Goal: Use online tool/utility: Utilize a website feature to perform a specific function

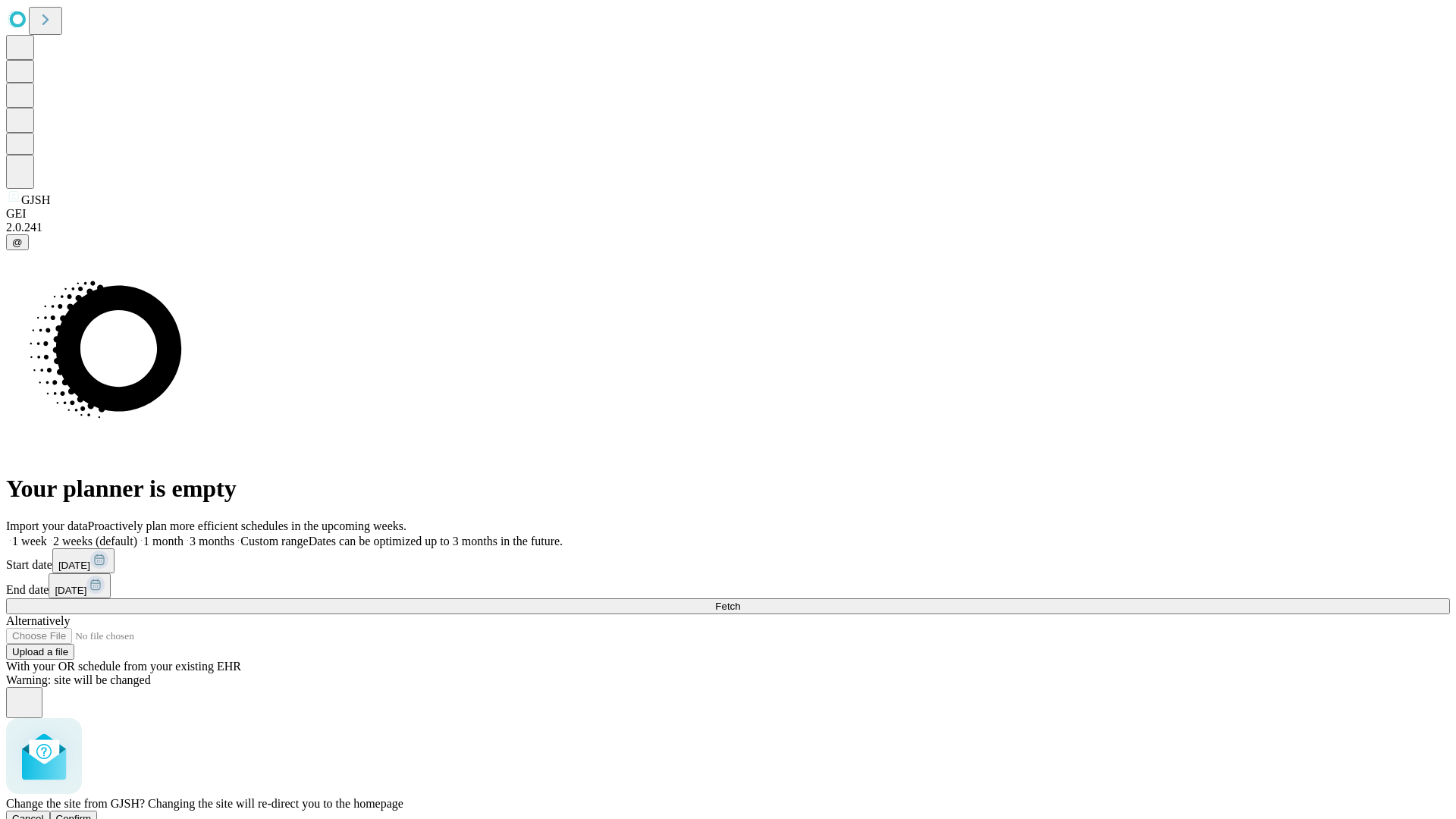
click at [91, 813] on span "Confirm" at bounding box center [73, 818] width 35 height 11
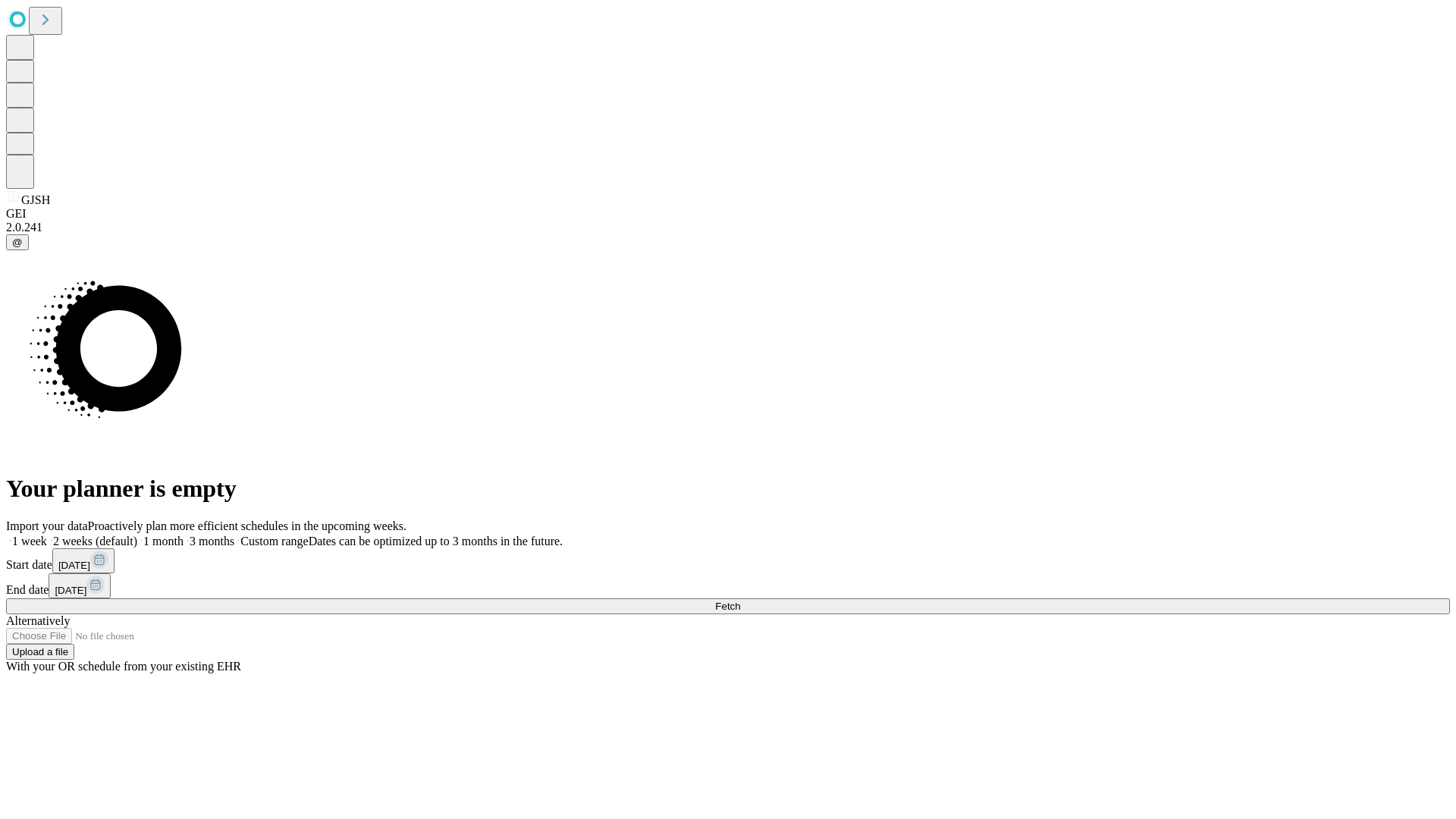
click at [137, 534] on label "2 weeks (default)" at bounding box center [92, 541] width 90 height 13
click at [741, 601] on span "Fetch" at bounding box center [728, 606] width 25 height 11
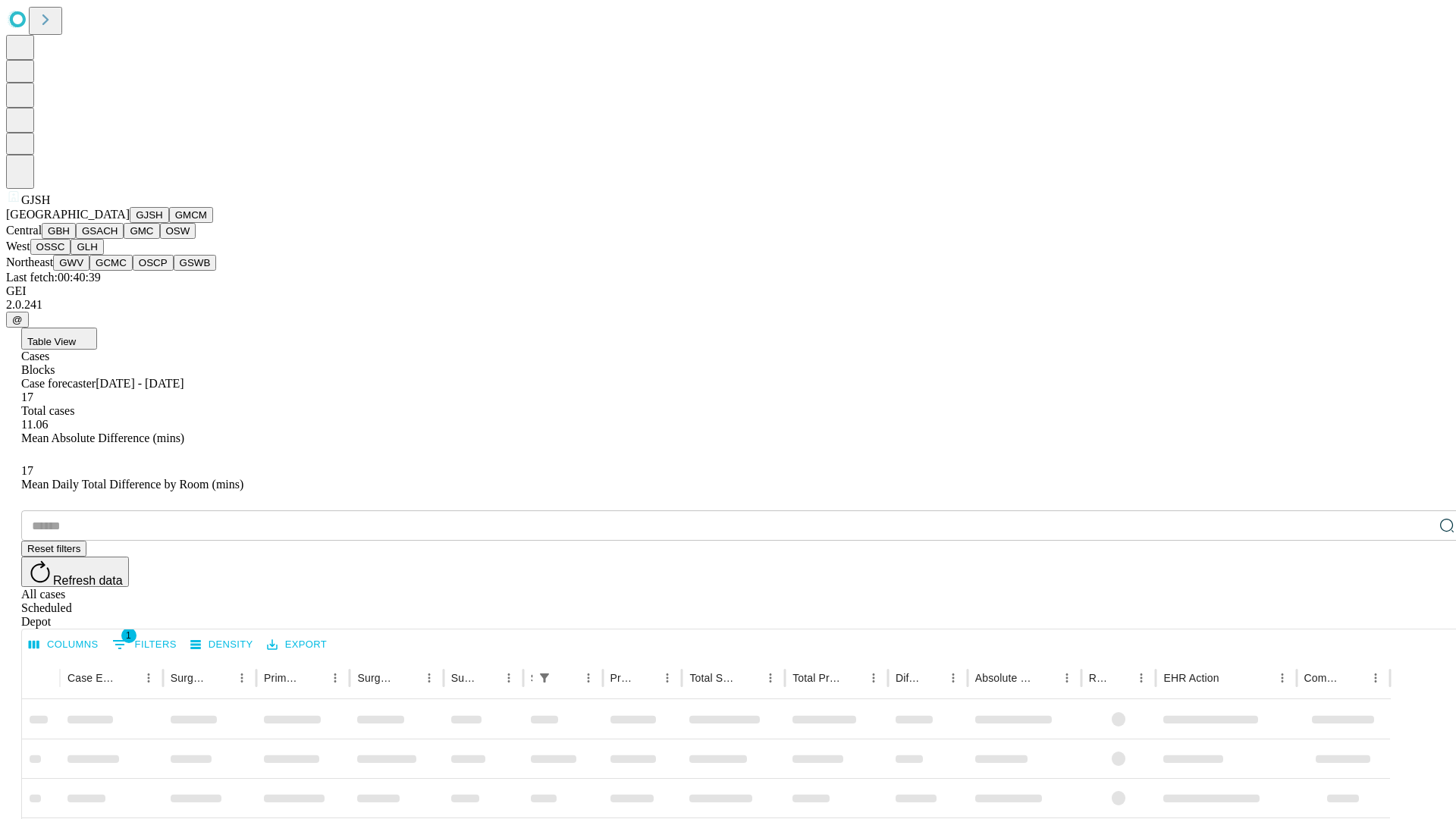
click at [169, 223] on button "GMCM" at bounding box center [191, 215] width 44 height 16
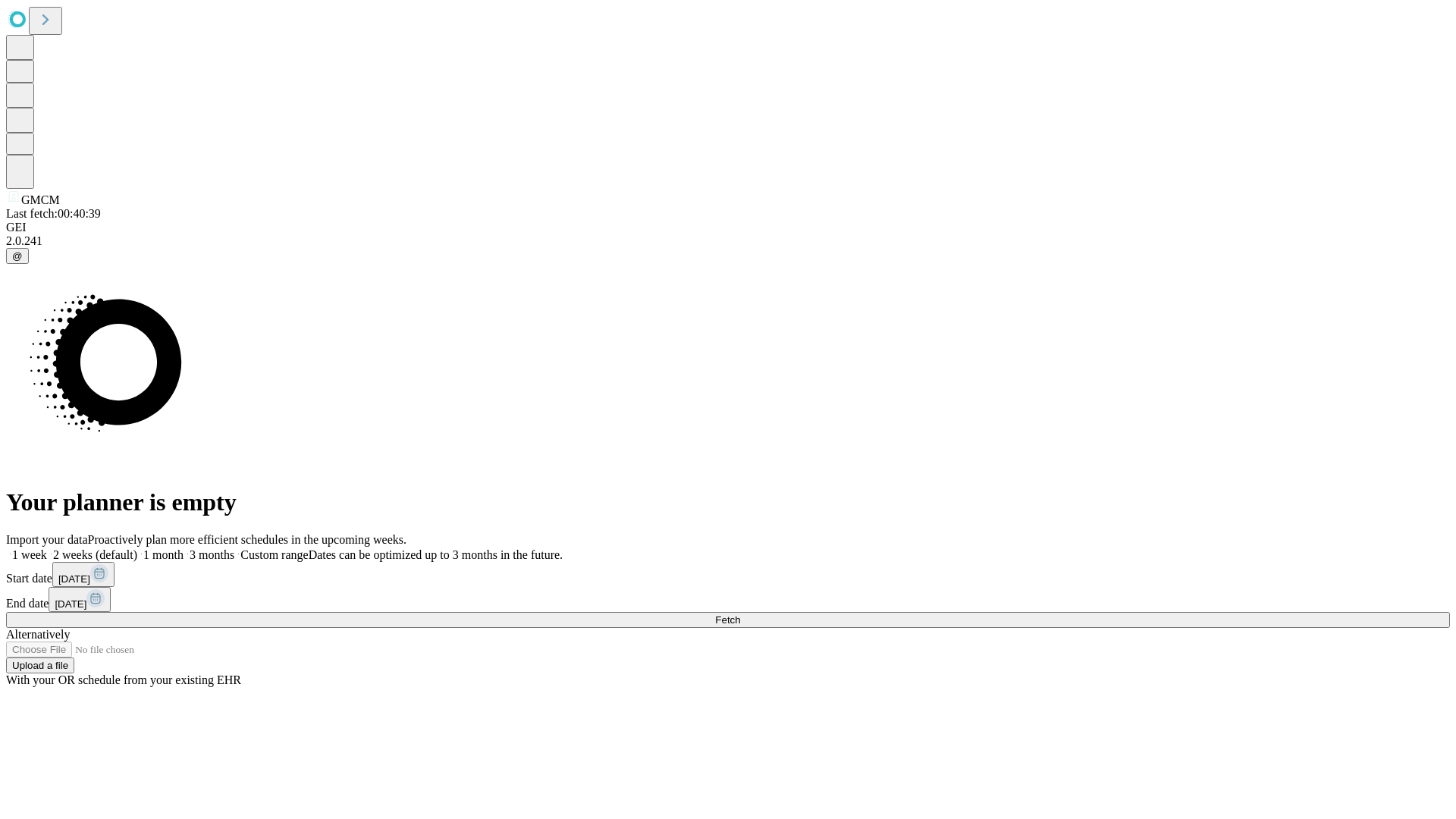
click at [137, 548] on label "2 weeks (default)" at bounding box center [92, 554] width 90 height 13
click at [741, 614] on span "Fetch" at bounding box center [728, 620] width 25 height 11
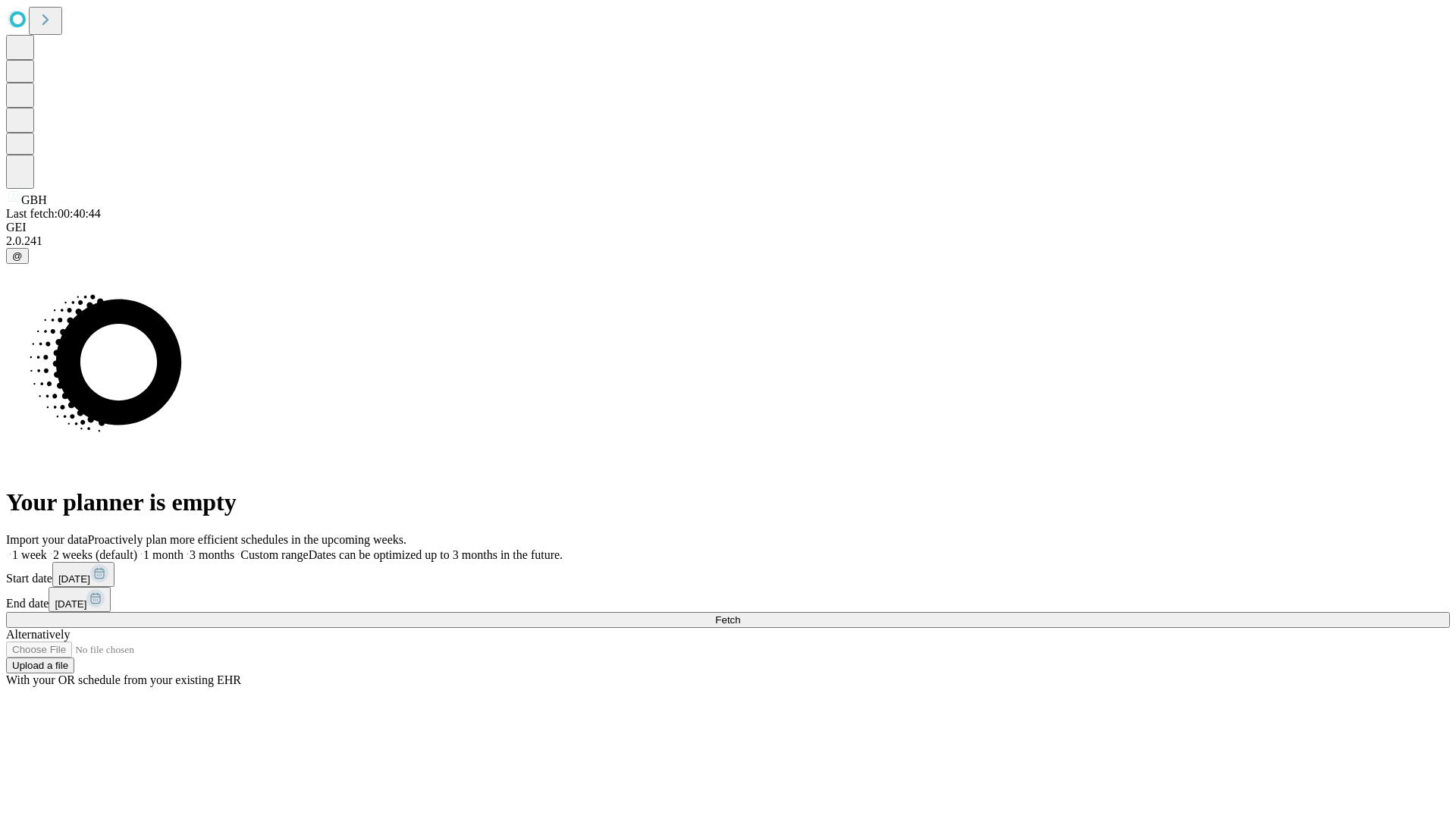
click at [137, 548] on label "2 weeks (default)" at bounding box center [92, 554] width 90 height 13
click at [741, 614] on span "Fetch" at bounding box center [728, 620] width 25 height 11
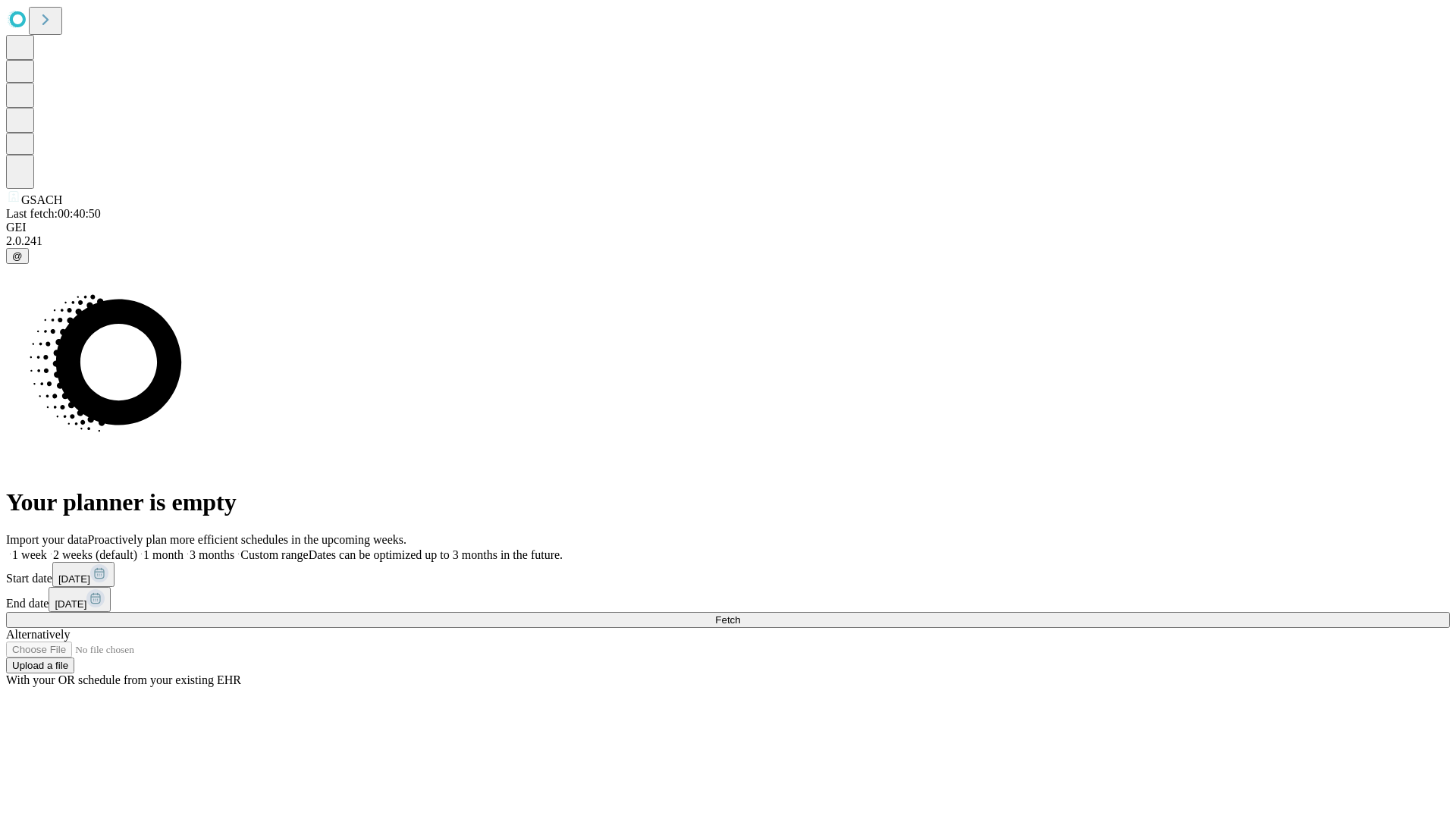
click at [137, 548] on label "2 weeks (default)" at bounding box center [92, 554] width 90 height 13
click at [741, 614] on span "Fetch" at bounding box center [728, 620] width 25 height 11
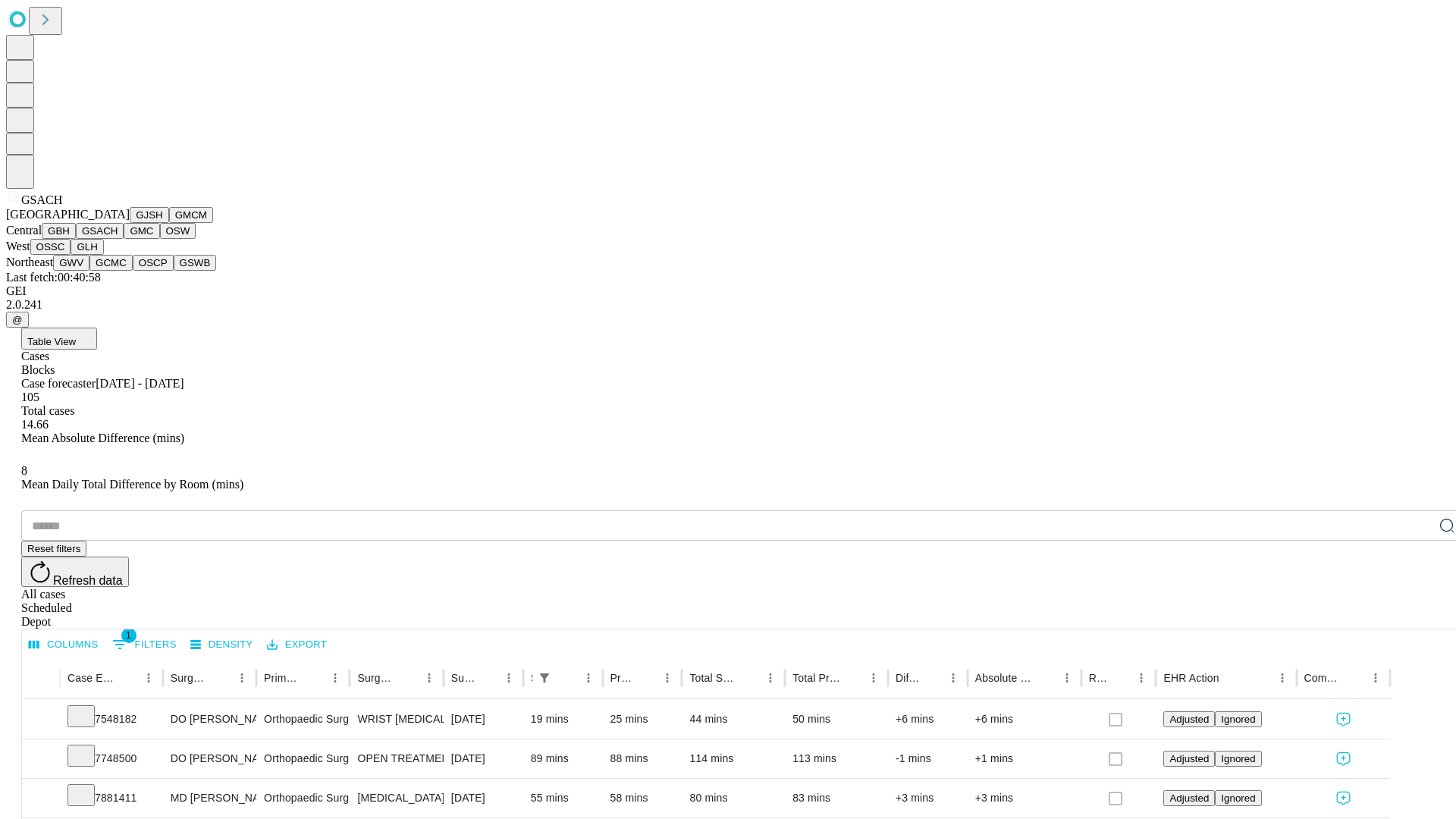
click at [124, 239] on button "GMC" at bounding box center [141, 231] width 35 height 16
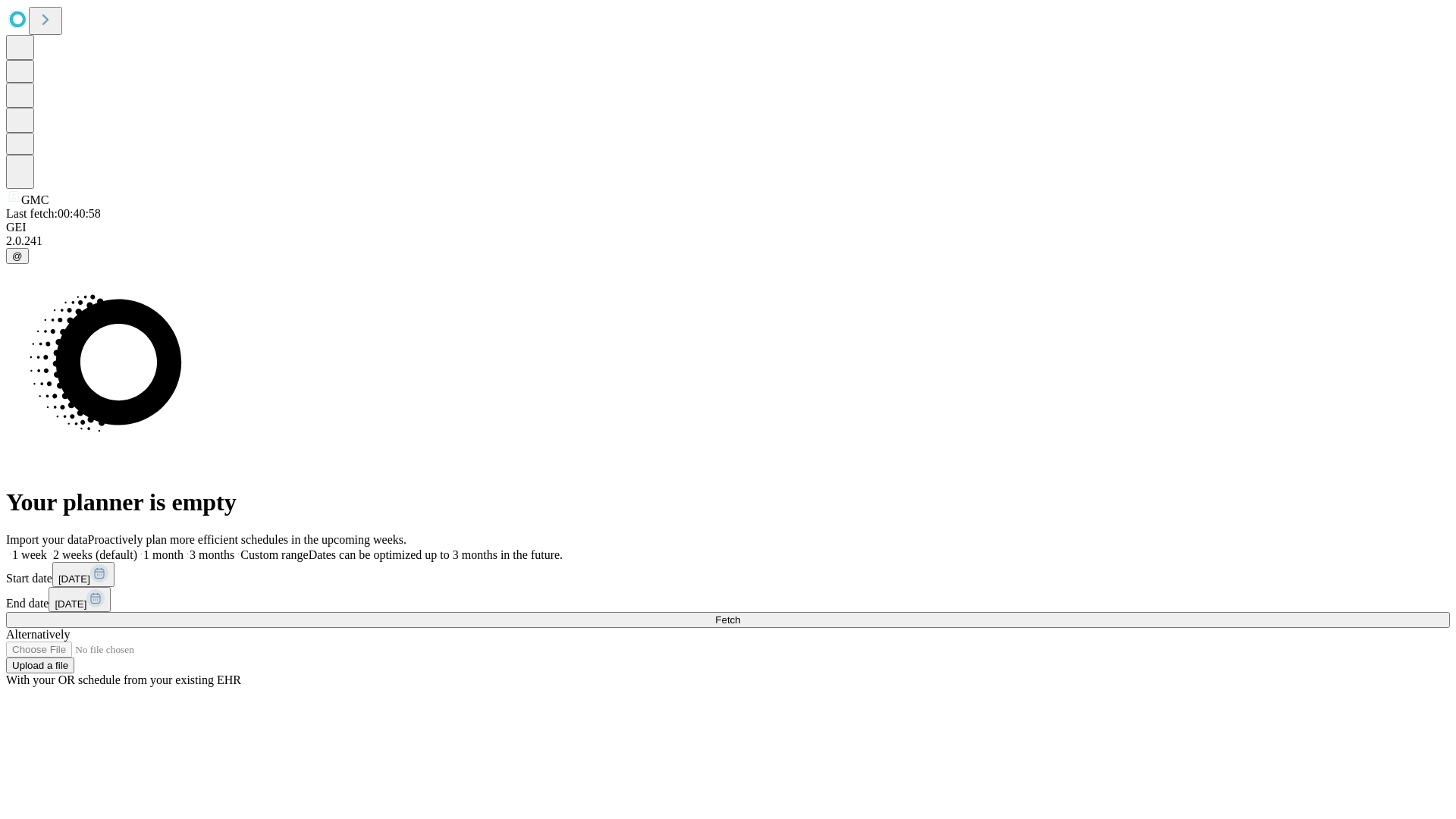
click at [137, 548] on label "2 weeks (default)" at bounding box center [92, 554] width 90 height 13
click at [741, 614] on span "Fetch" at bounding box center [728, 620] width 25 height 11
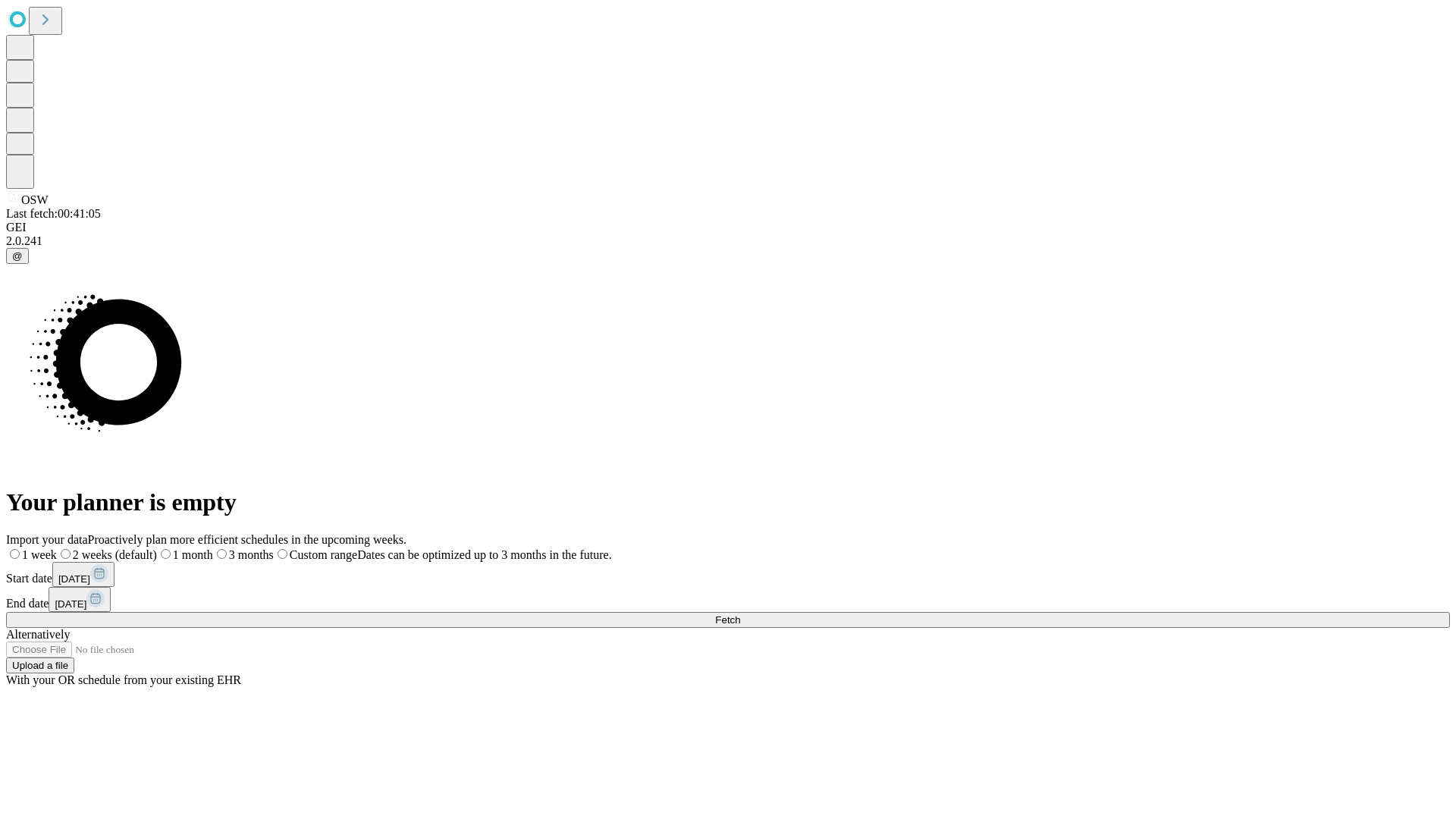
click at [157, 548] on label "2 weeks (default)" at bounding box center [106, 554] width 100 height 13
click at [741, 614] on span "Fetch" at bounding box center [728, 620] width 25 height 11
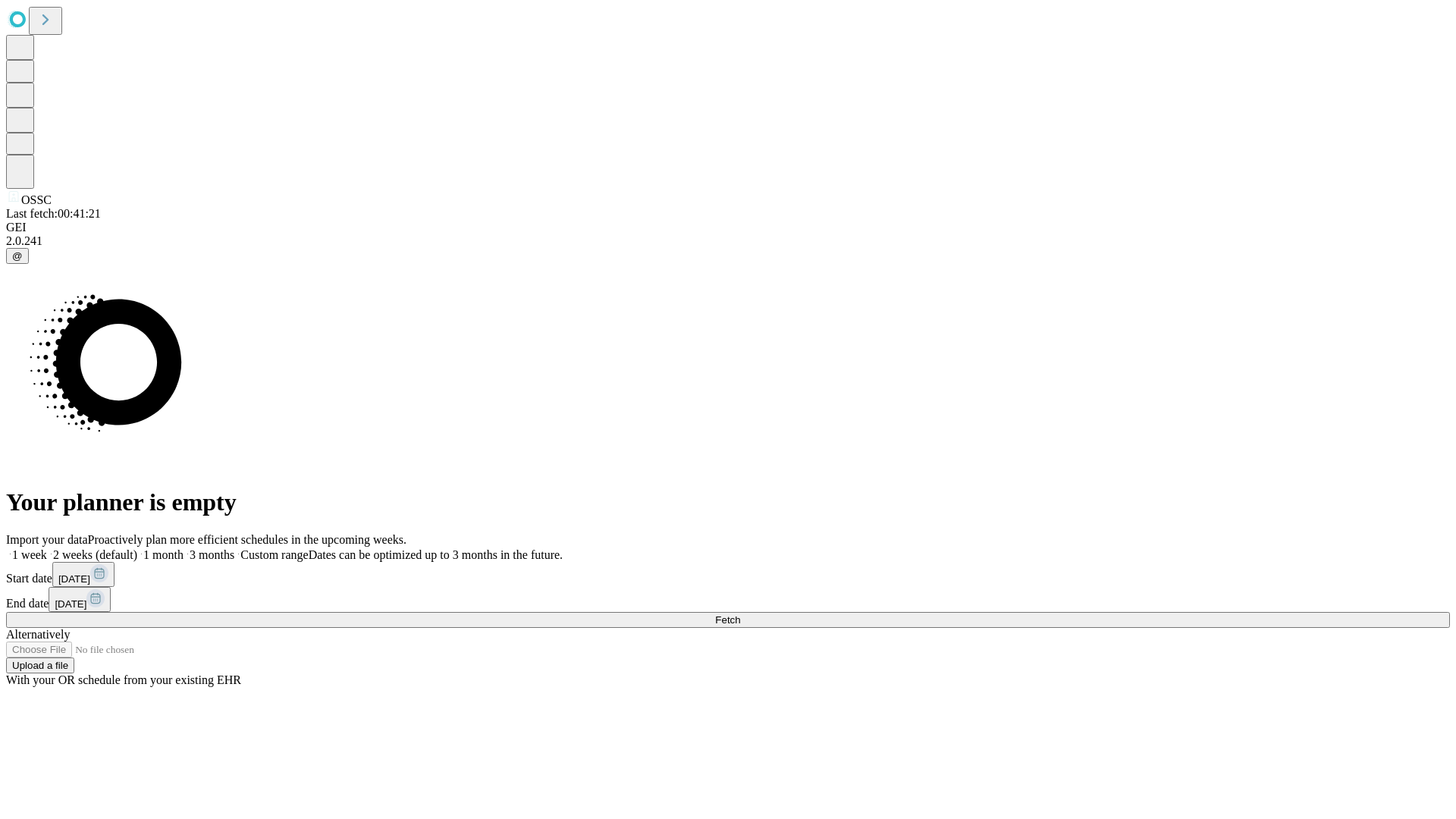
click at [137, 548] on label "2 weeks (default)" at bounding box center [92, 554] width 90 height 13
click at [741, 614] on span "Fetch" at bounding box center [728, 620] width 25 height 11
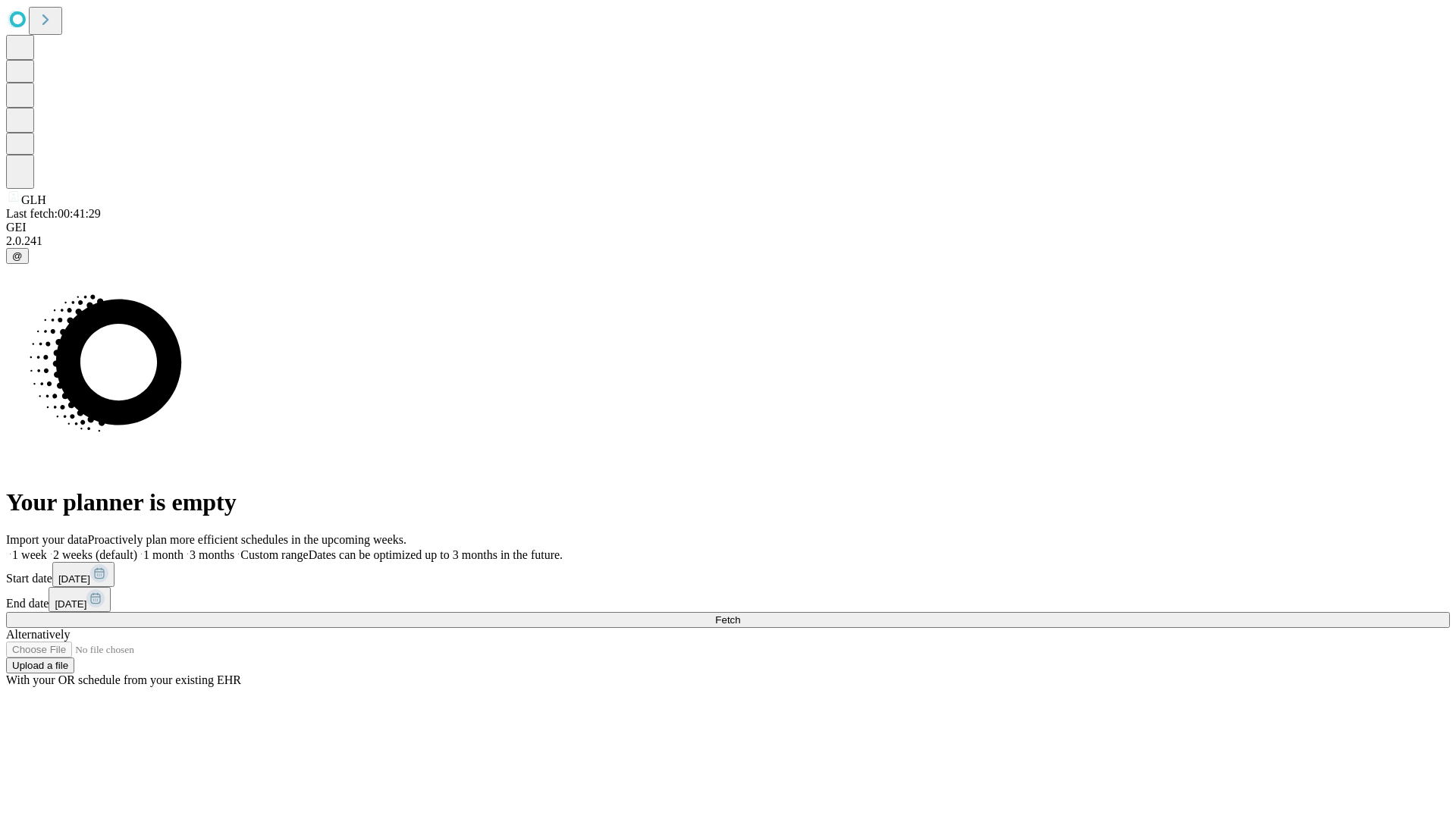
click at [137, 548] on label "2 weeks (default)" at bounding box center [92, 554] width 90 height 13
click at [741, 614] on span "Fetch" at bounding box center [728, 620] width 25 height 11
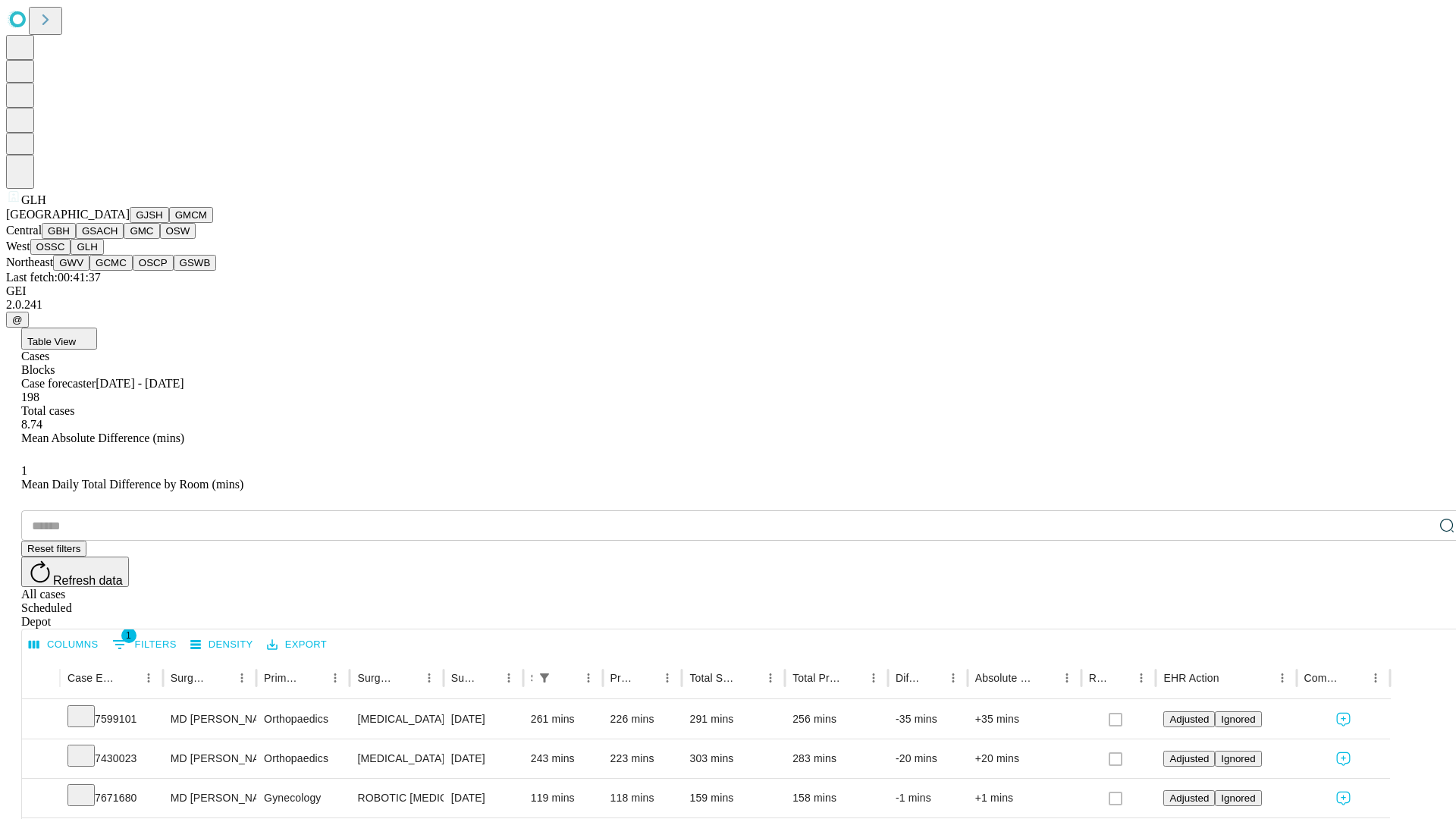
click at [89, 270] on button "GWV" at bounding box center [71, 262] width 36 height 16
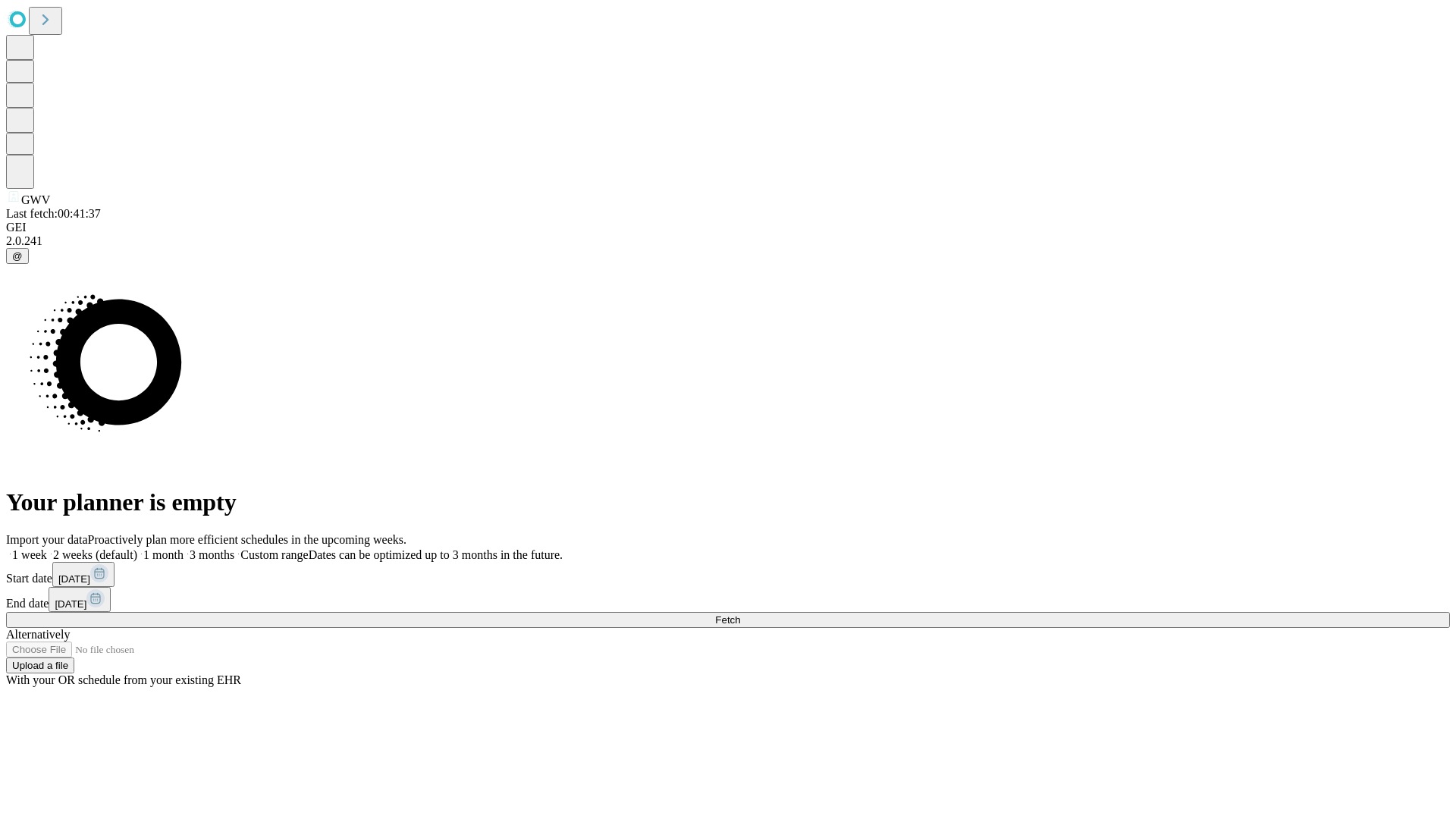
click at [137, 548] on label "2 weeks (default)" at bounding box center [92, 554] width 90 height 13
click at [741, 614] on span "Fetch" at bounding box center [728, 620] width 25 height 11
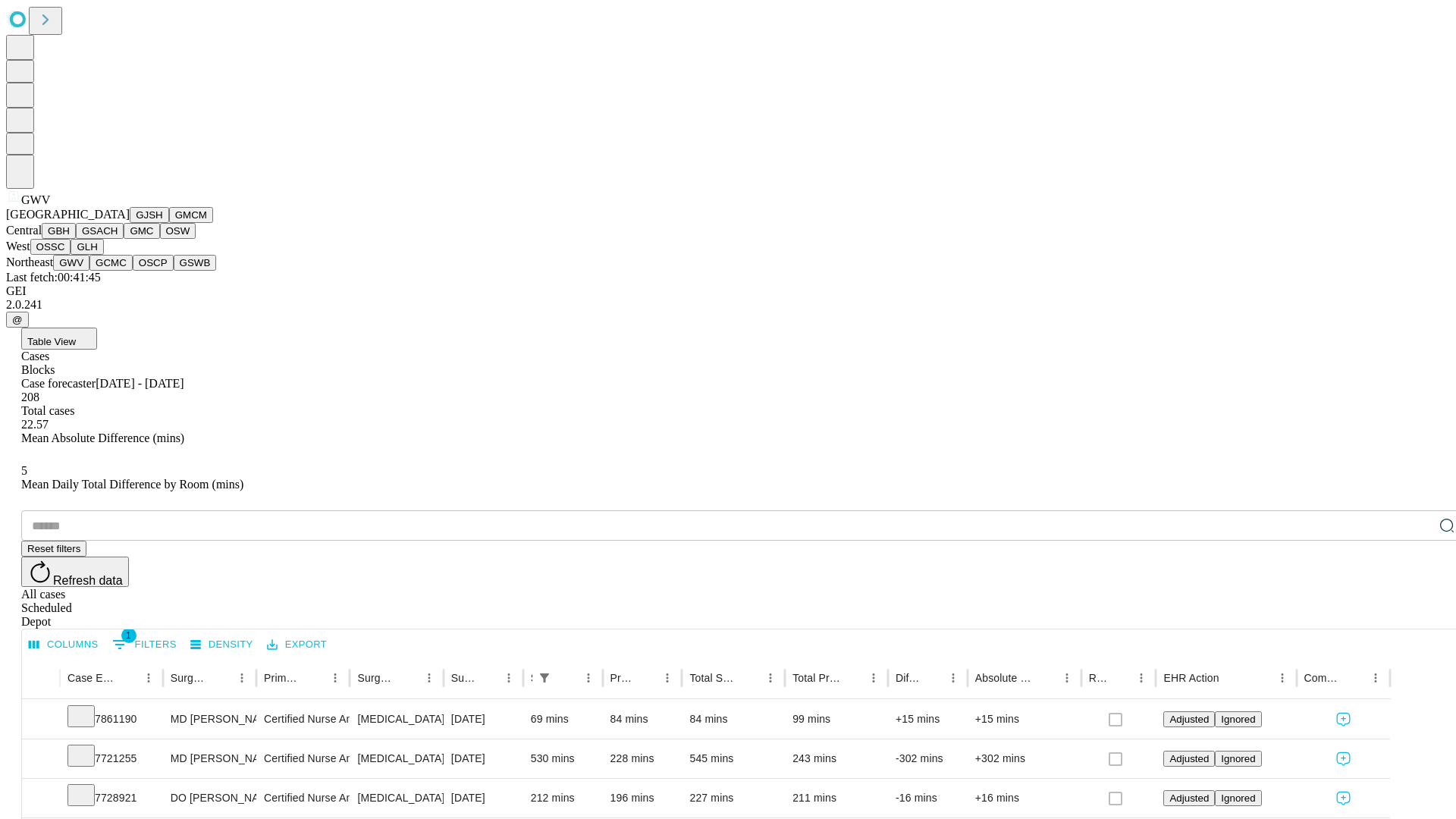
click at [118, 270] on button "GCMC" at bounding box center [110, 262] width 43 height 16
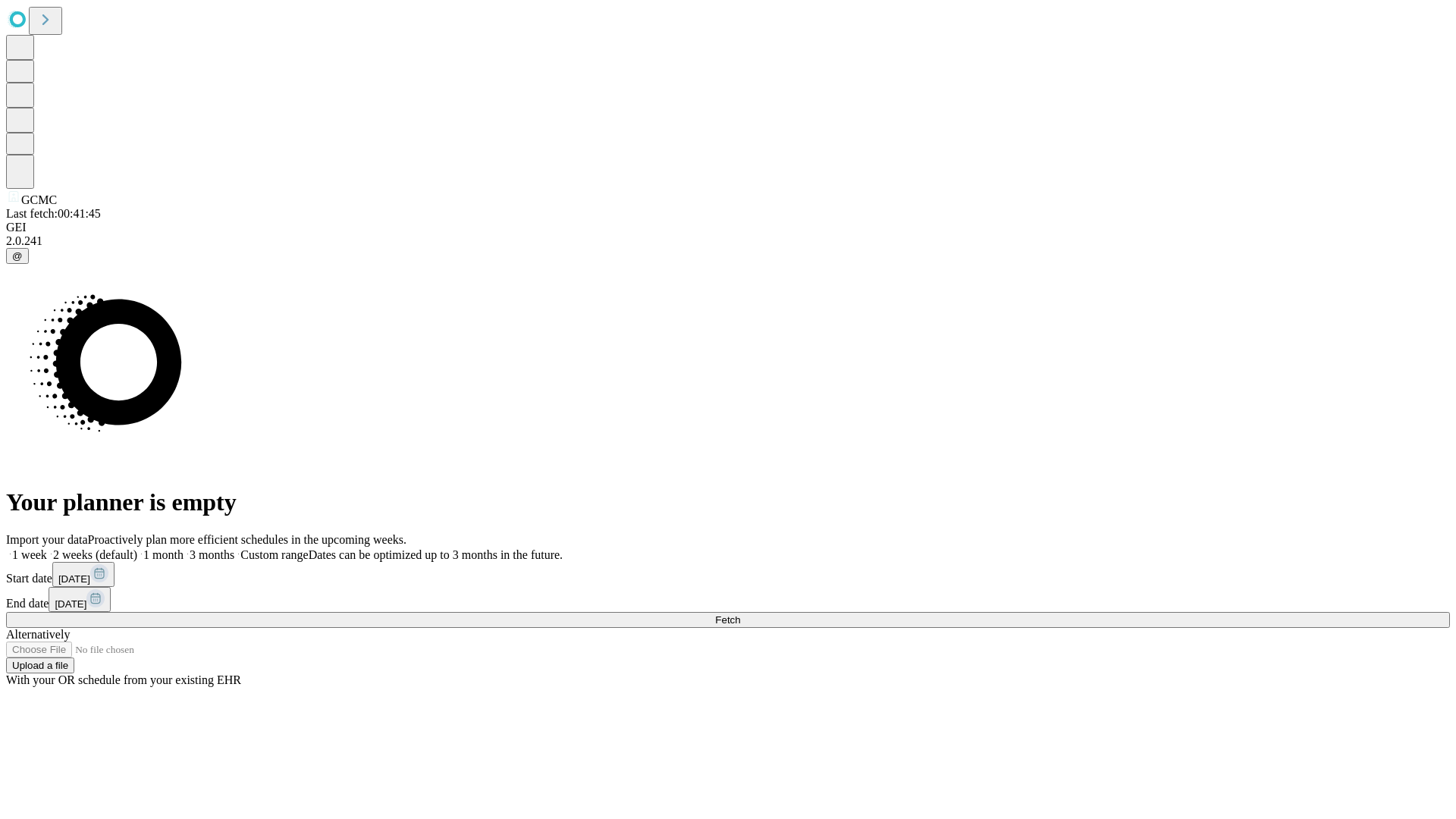
click at [137, 548] on label "2 weeks (default)" at bounding box center [92, 554] width 90 height 13
click at [741, 614] on span "Fetch" at bounding box center [728, 620] width 25 height 11
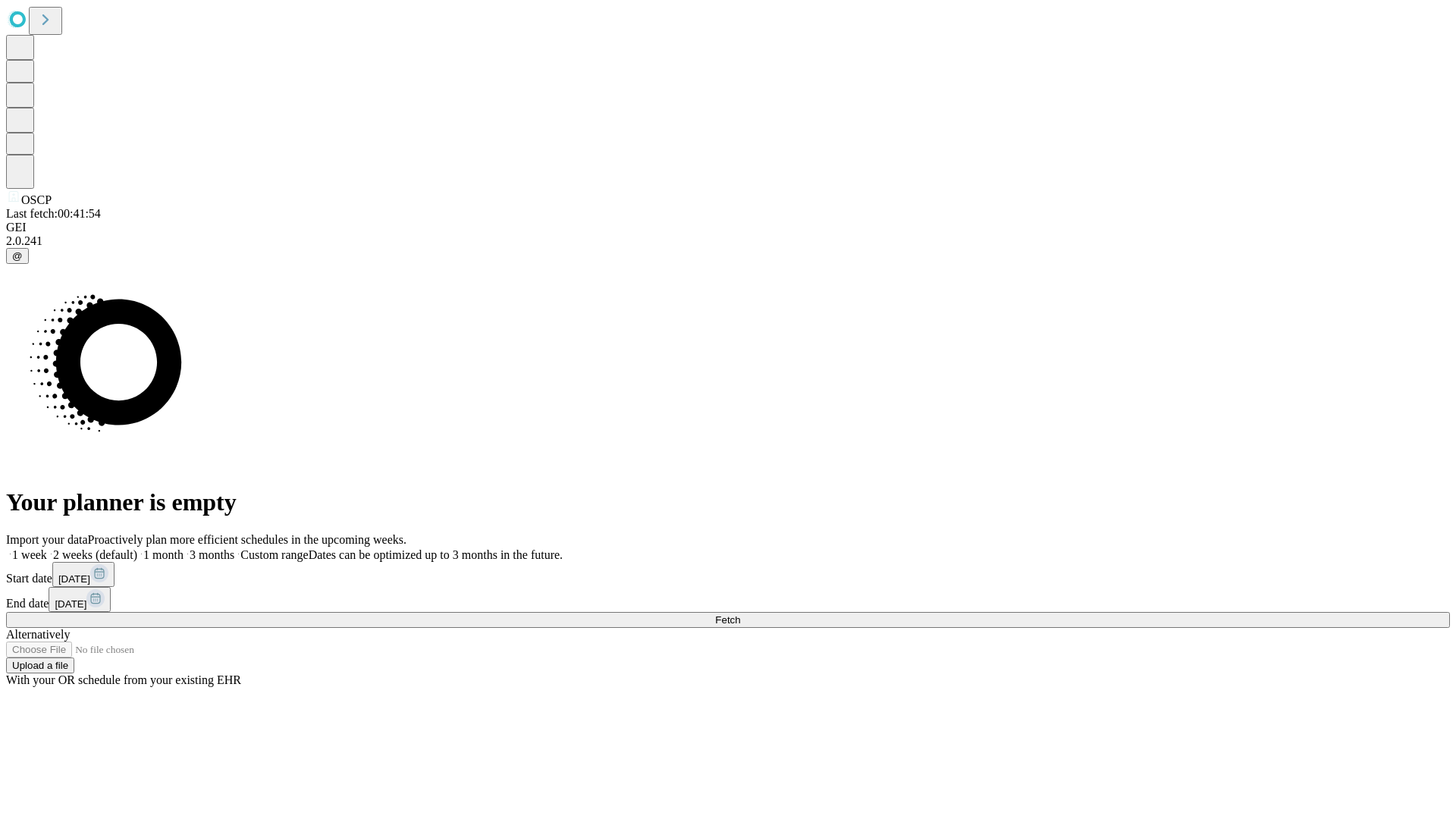
click at [137, 548] on label "2 weeks (default)" at bounding box center [92, 554] width 90 height 13
click at [741, 614] on span "Fetch" at bounding box center [728, 620] width 25 height 11
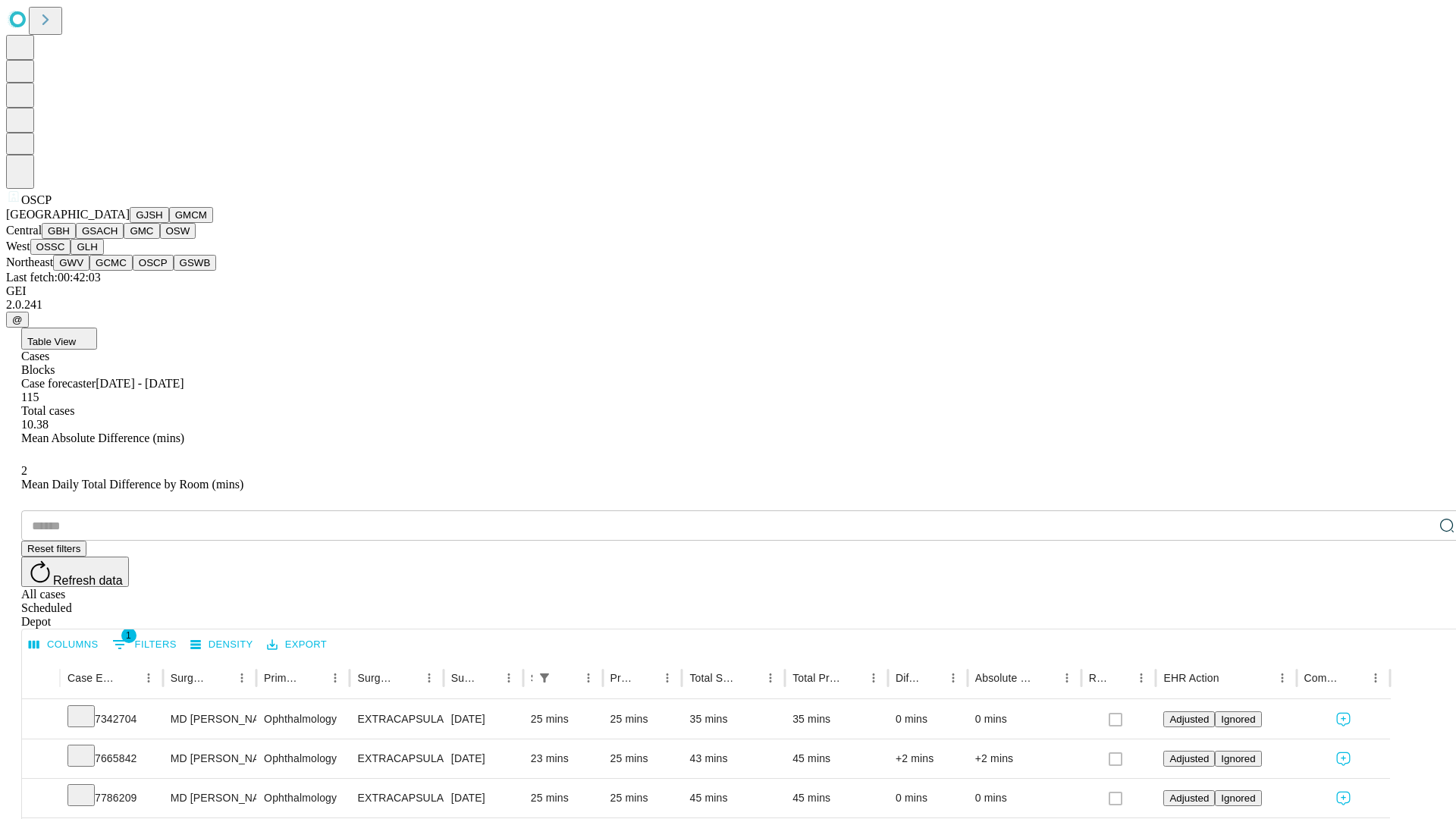
click at [174, 270] on button "GSWB" at bounding box center [195, 262] width 43 height 16
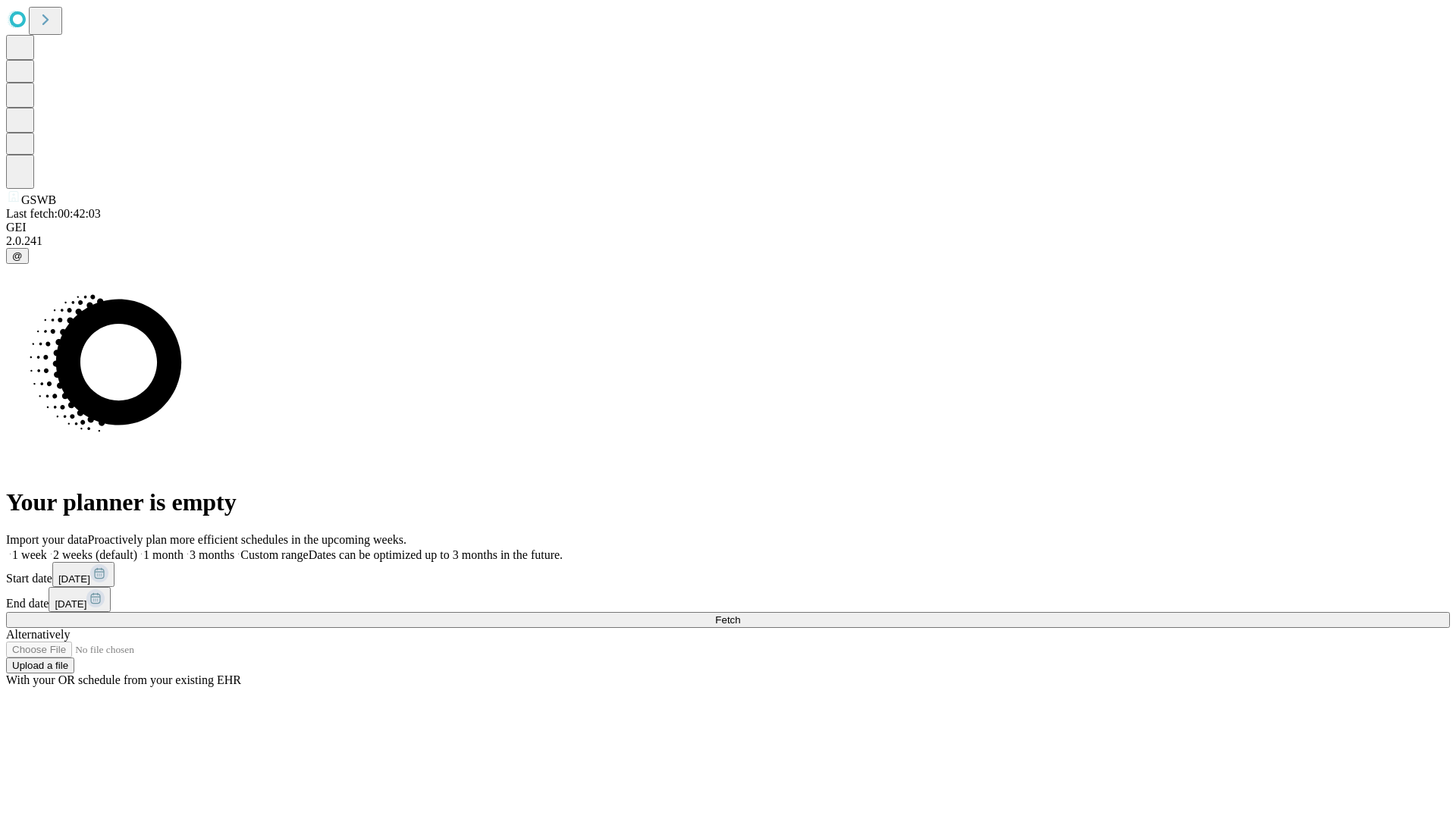
click at [137, 548] on label "2 weeks (default)" at bounding box center [92, 554] width 90 height 13
click at [741, 614] on span "Fetch" at bounding box center [728, 620] width 25 height 11
